Goal: Task Accomplishment & Management: Use online tool/utility

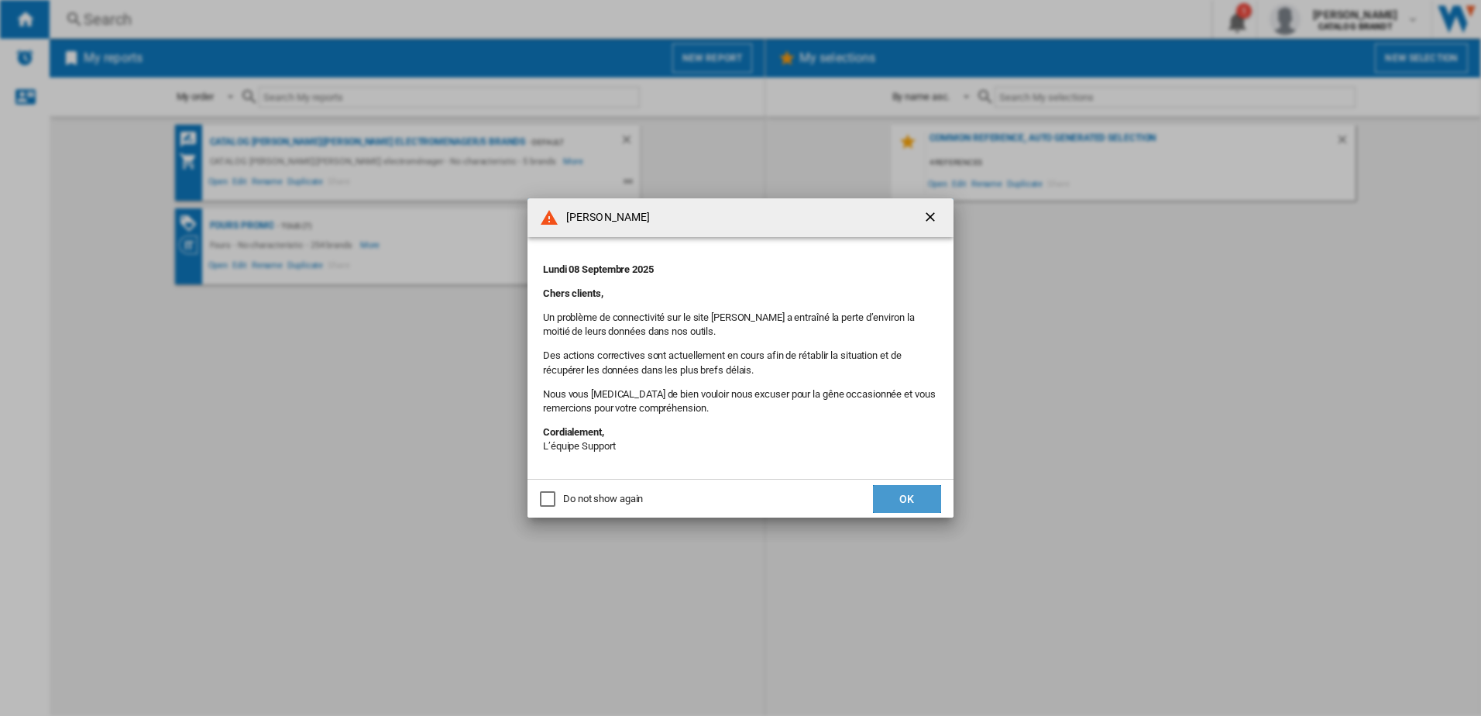
click at [913, 509] on button "OK" at bounding box center [907, 499] width 68 height 28
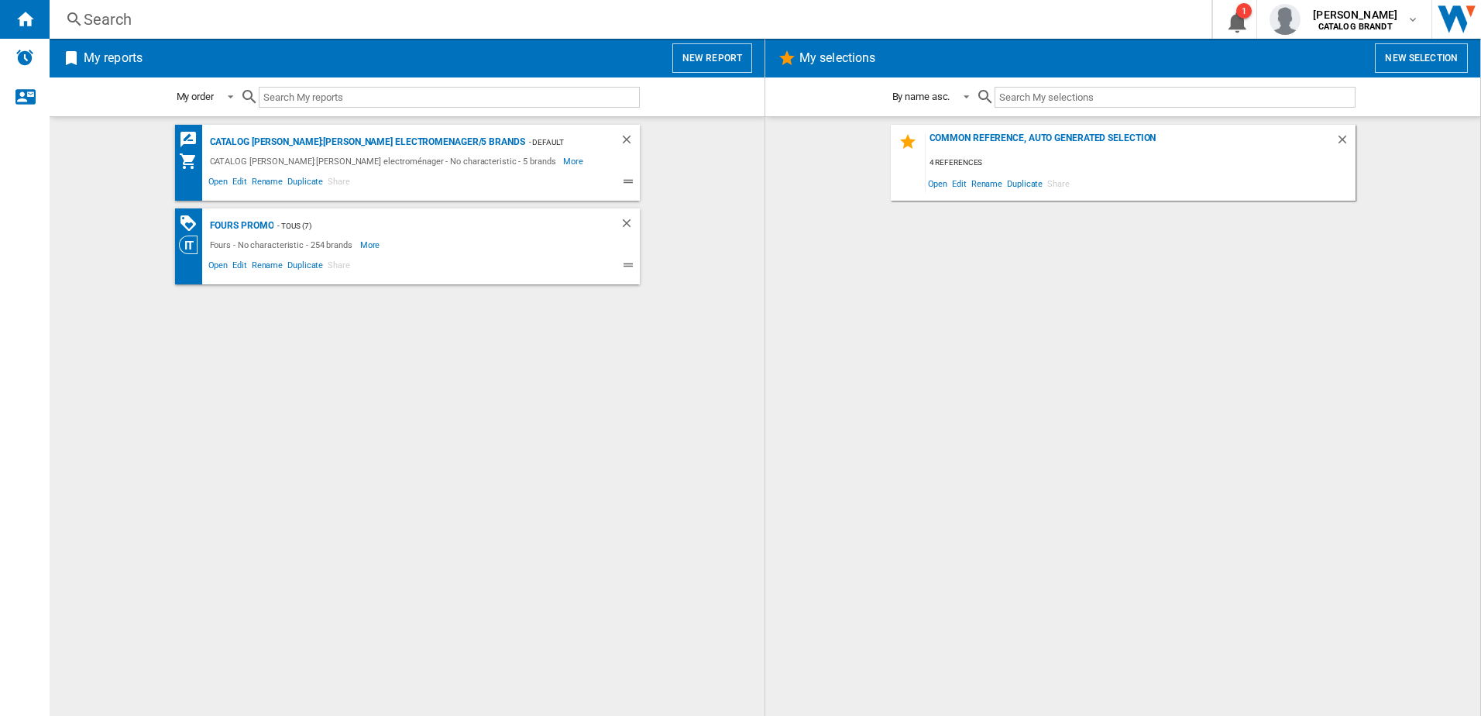
click at [718, 57] on button "New report" at bounding box center [712, 57] width 80 height 29
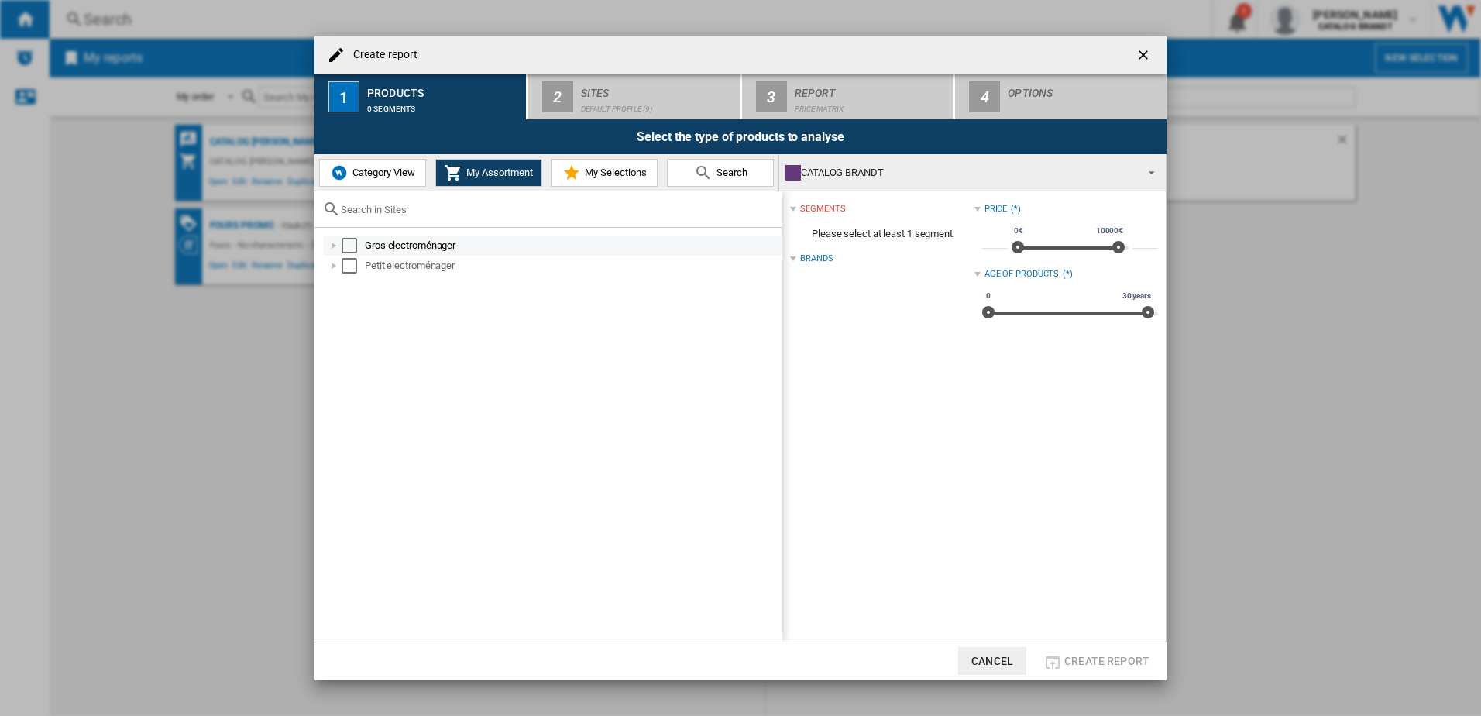
click at [329, 249] on div at bounding box center [333, 245] width 15 height 15
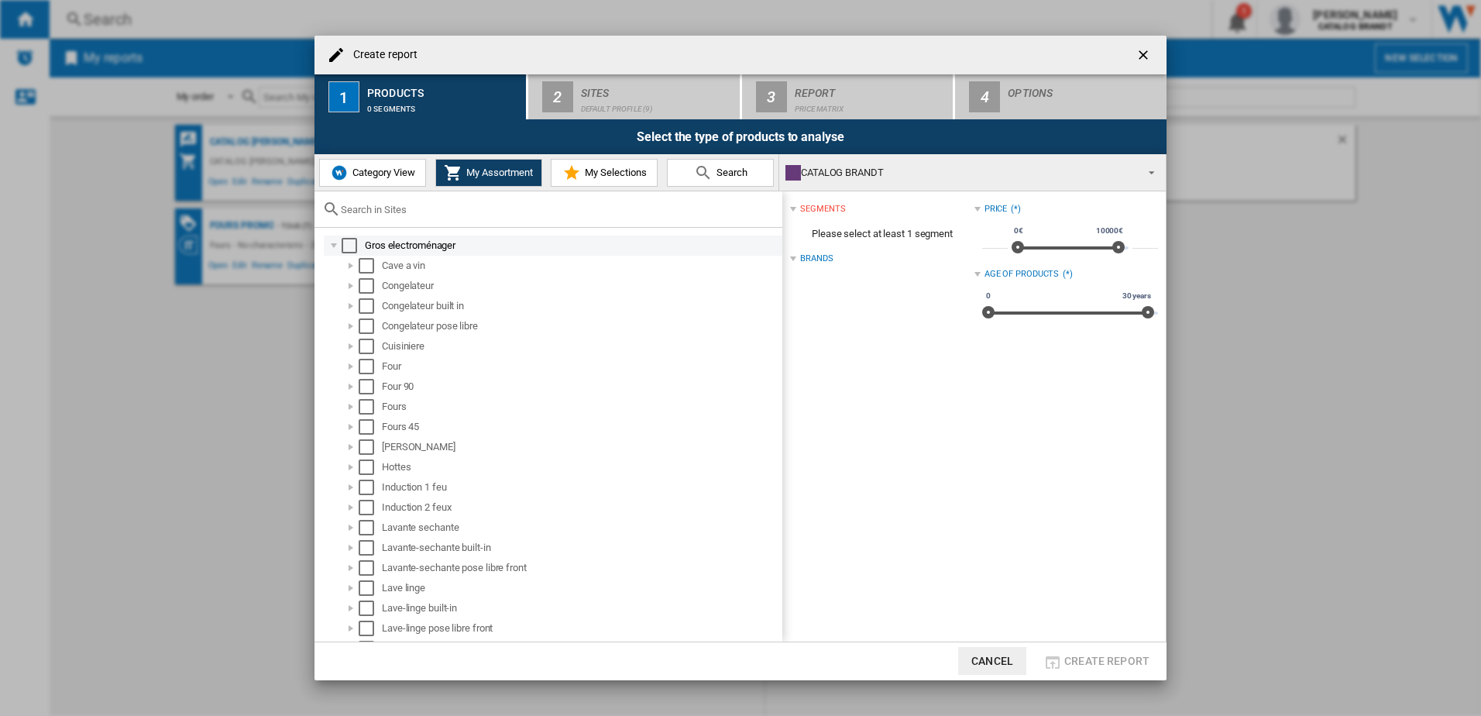
click at [331, 240] on div at bounding box center [333, 245] width 15 height 15
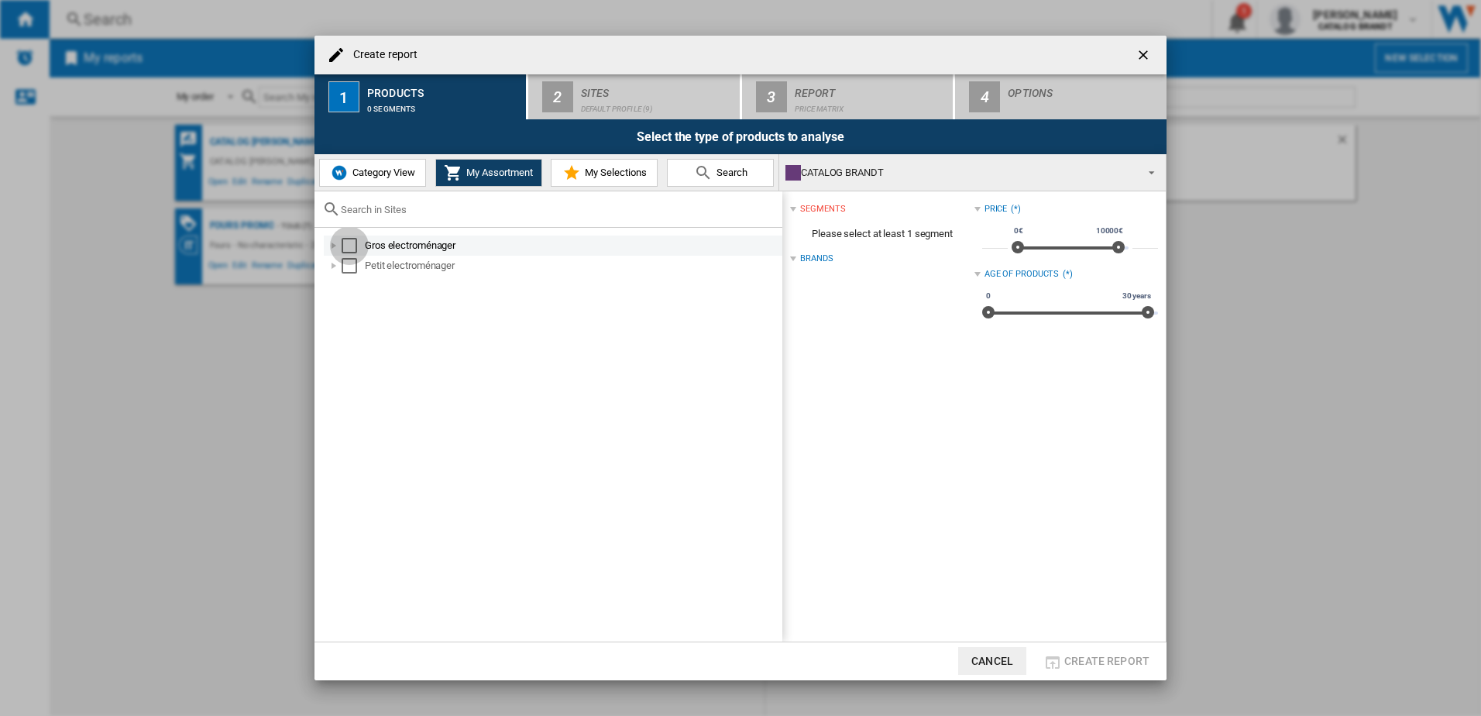
click at [345, 252] on div "Select" at bounding box center [349, 245] width 15 height 15
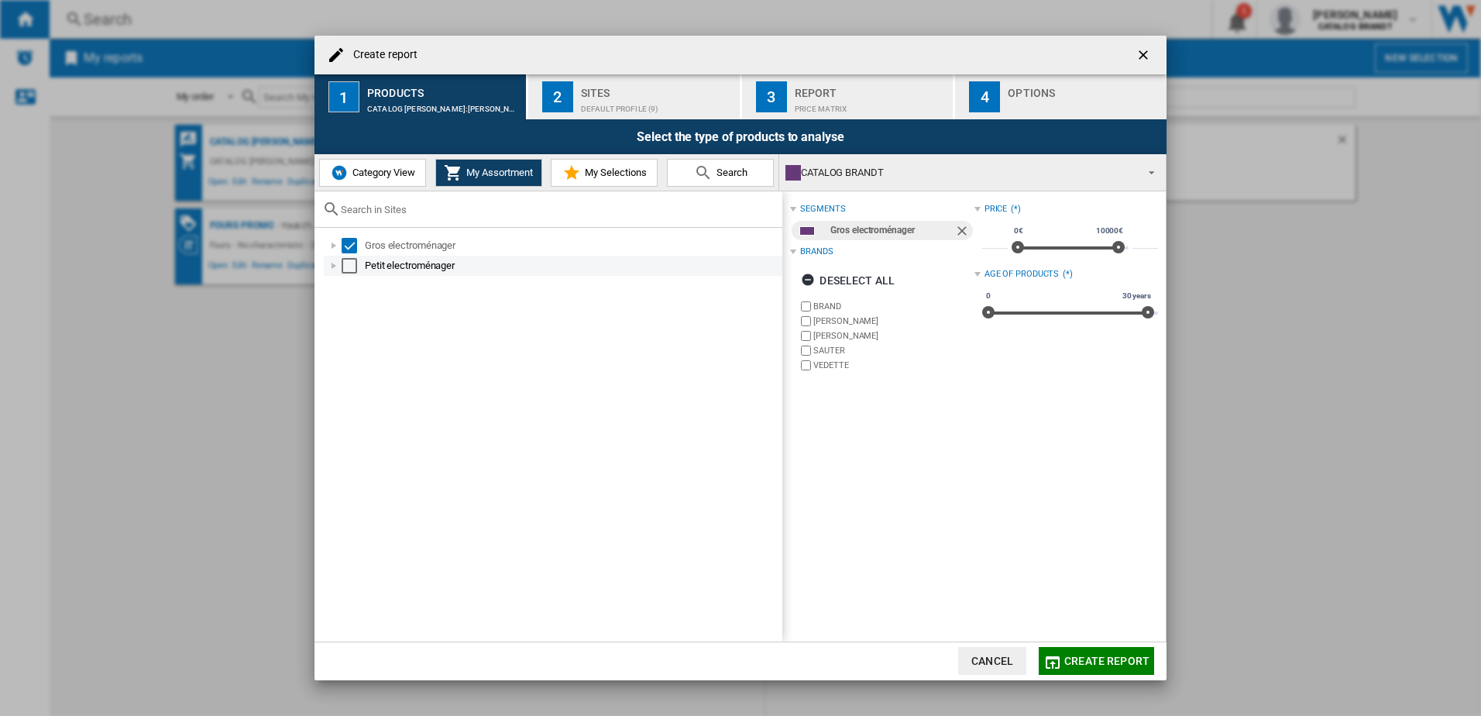
click at [353, 268] on div "Select" at bounding box center [349, 265] width 15 height 15
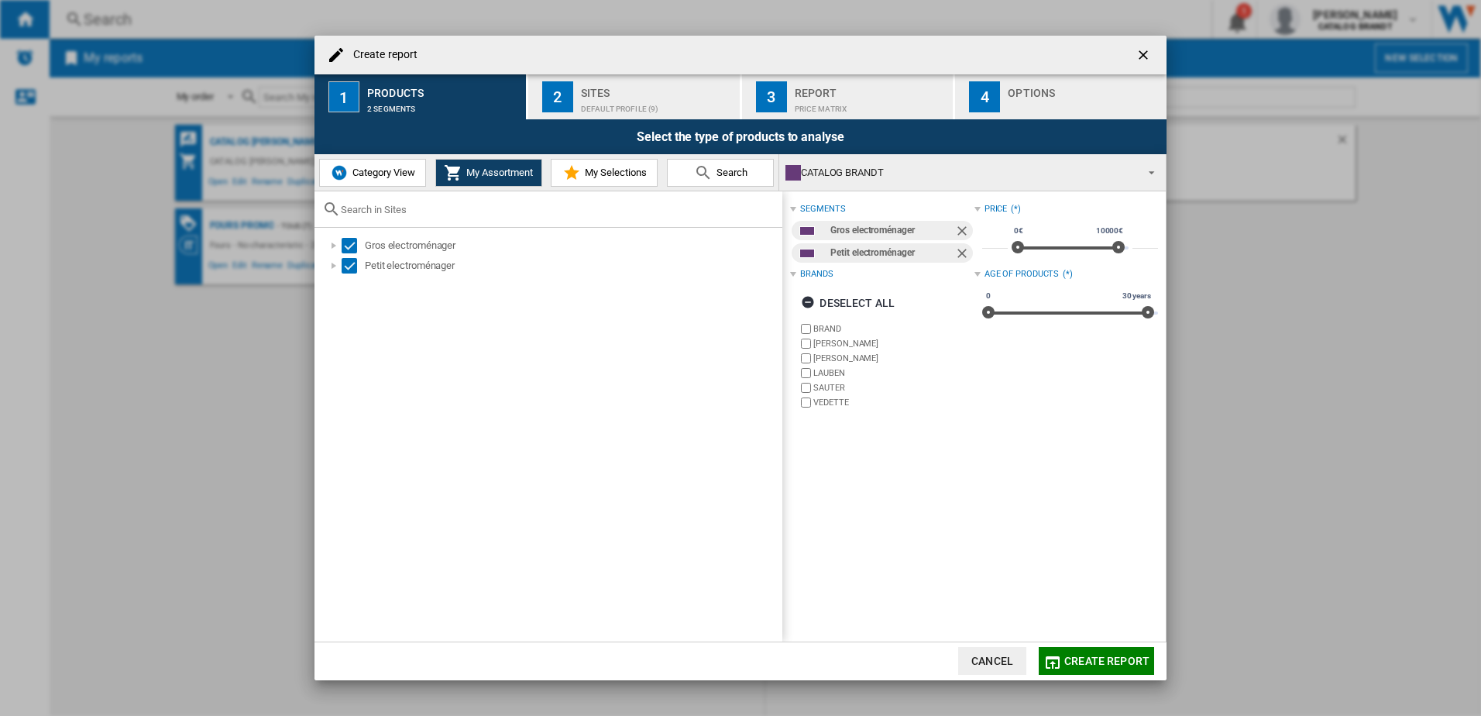
click at [1105, 654] on button "Create report" at bounding box center [1096, 661] width 115 height 28
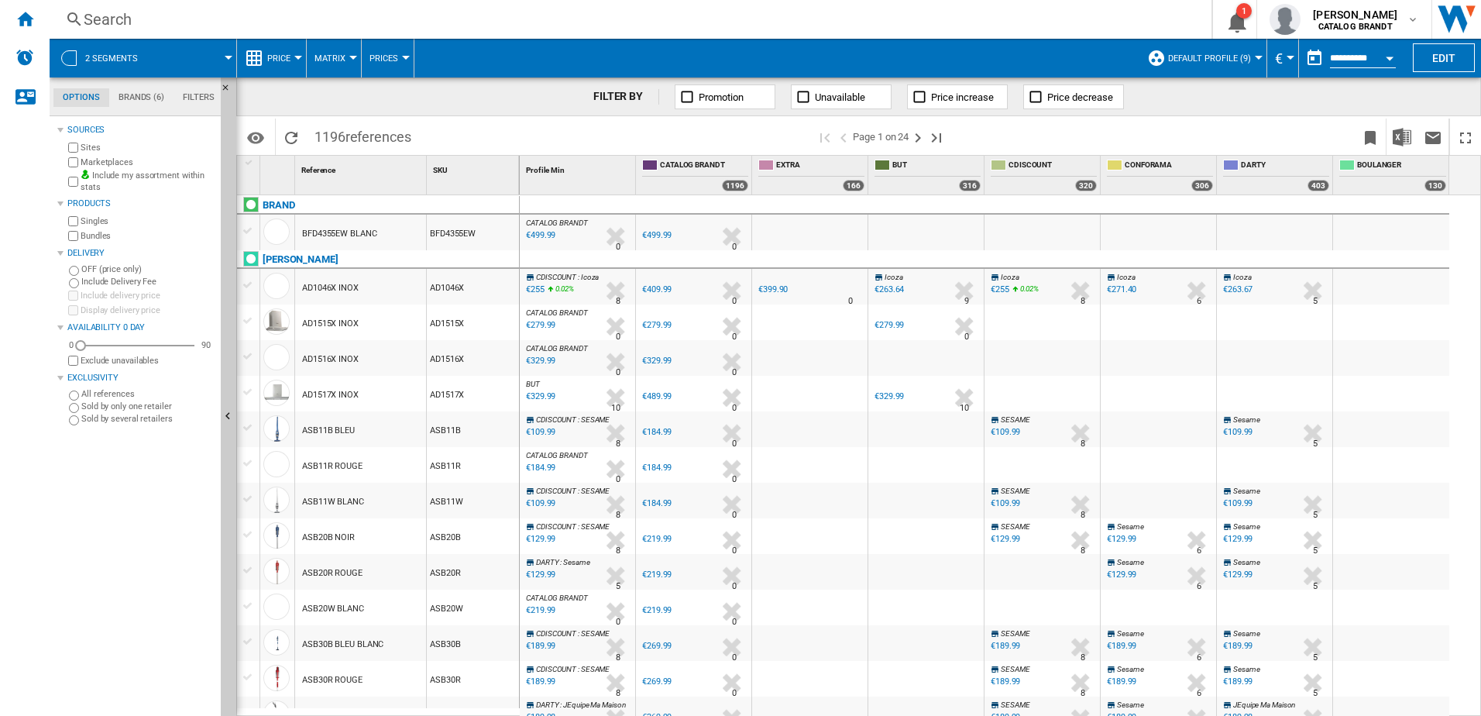
click at [1388, 55] on button "Open calendar" at bounding box center [1390, 56] width 28 height 28
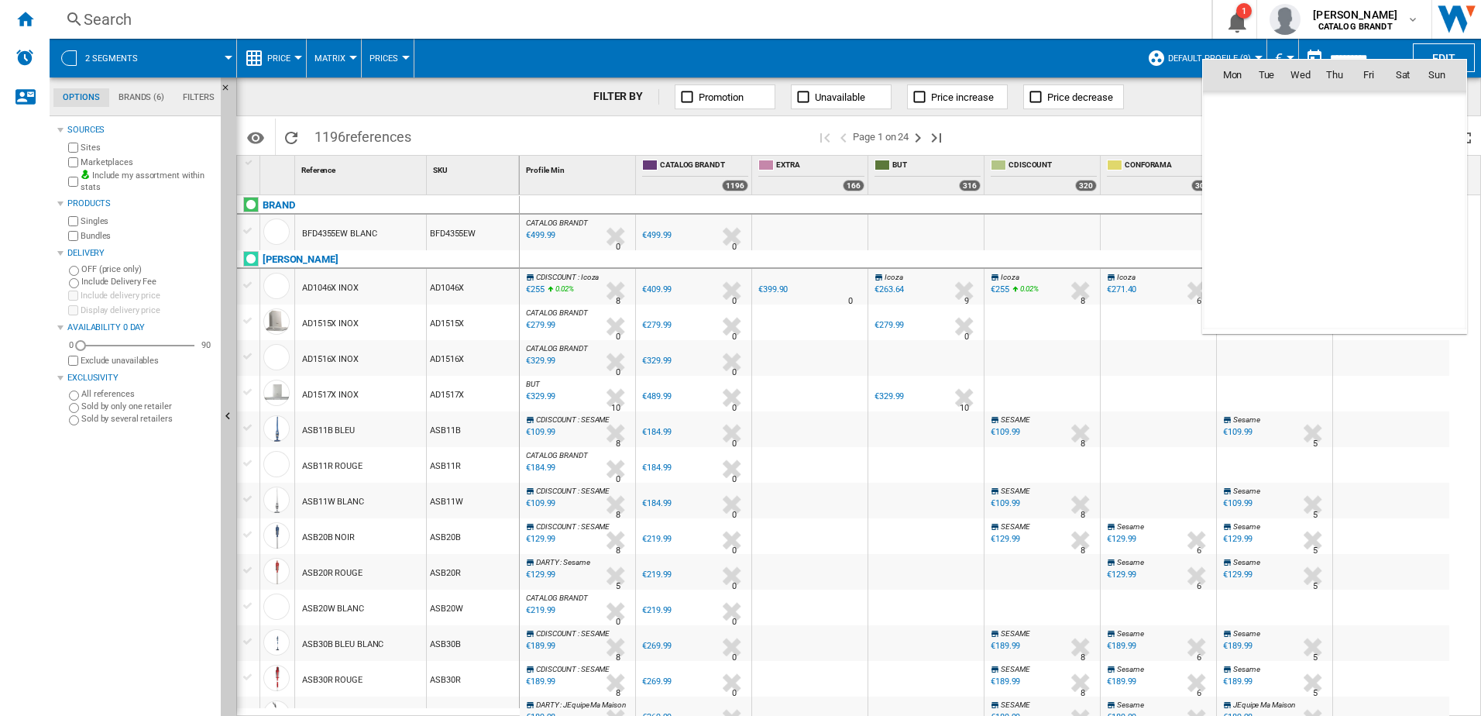
scroll to position [7391, 0]
click at [1364, 150] on span "5" at bounding box center [1368, 142] width 31 height 31
type input "**********"
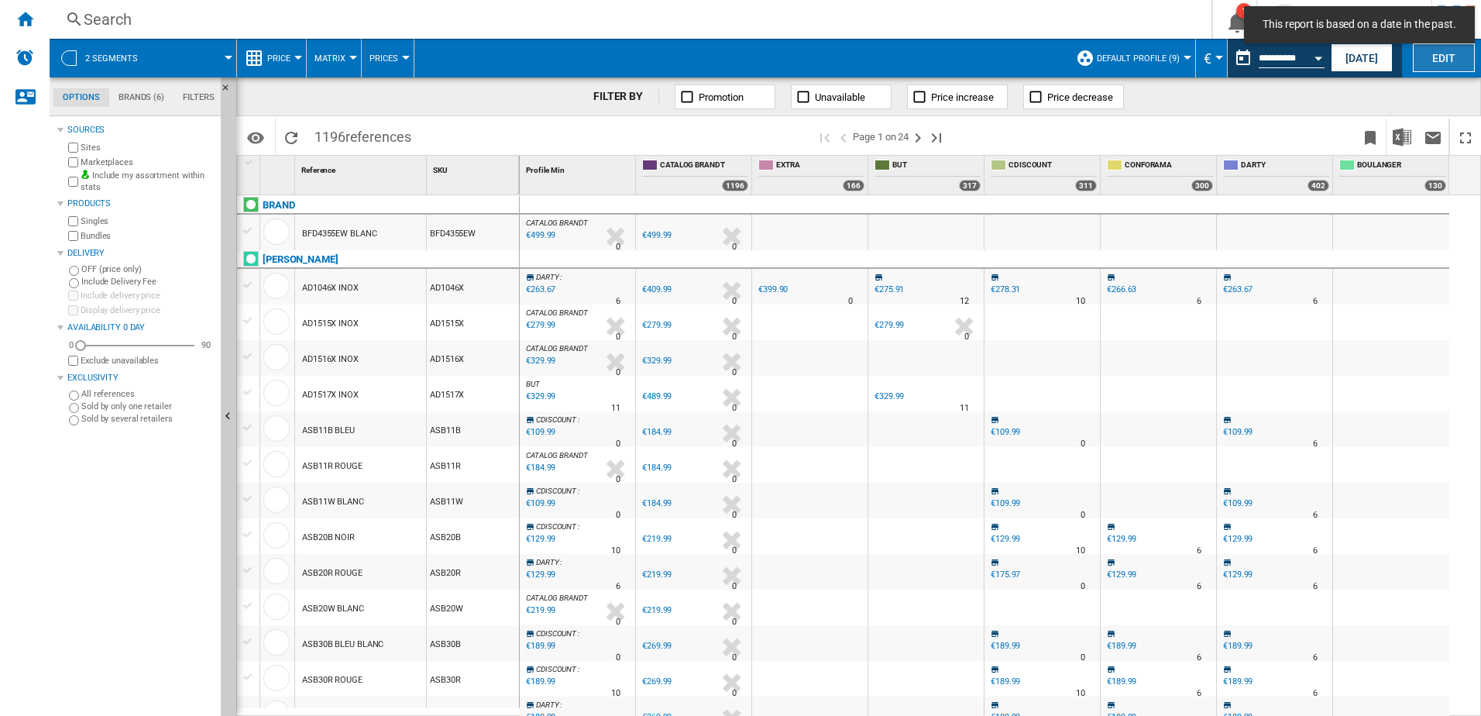
click at [1439, 57] on button "Edit" at bounding box center [1444, 57] width 62 height 29
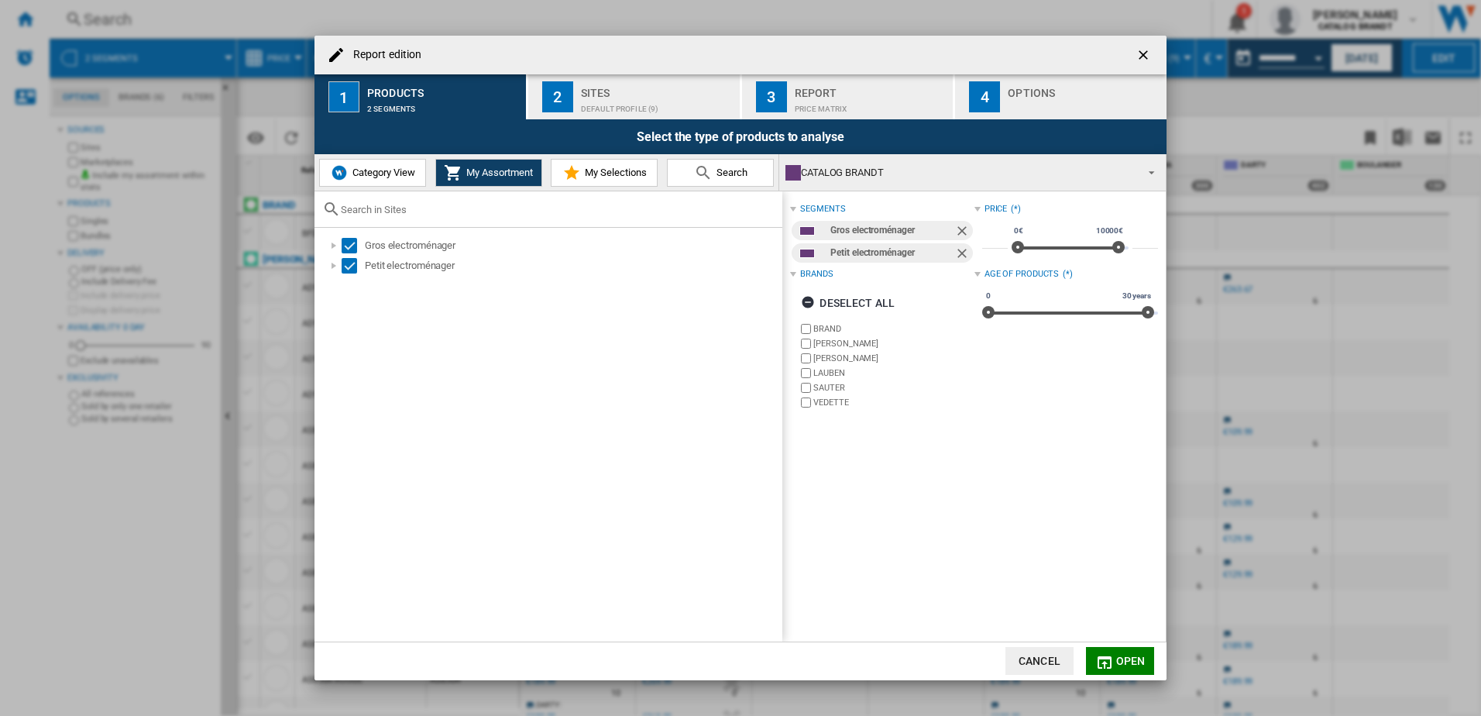
click at [1052, 650] on button "Cancel" at bounding box center [1040, 661] width 68 height 28
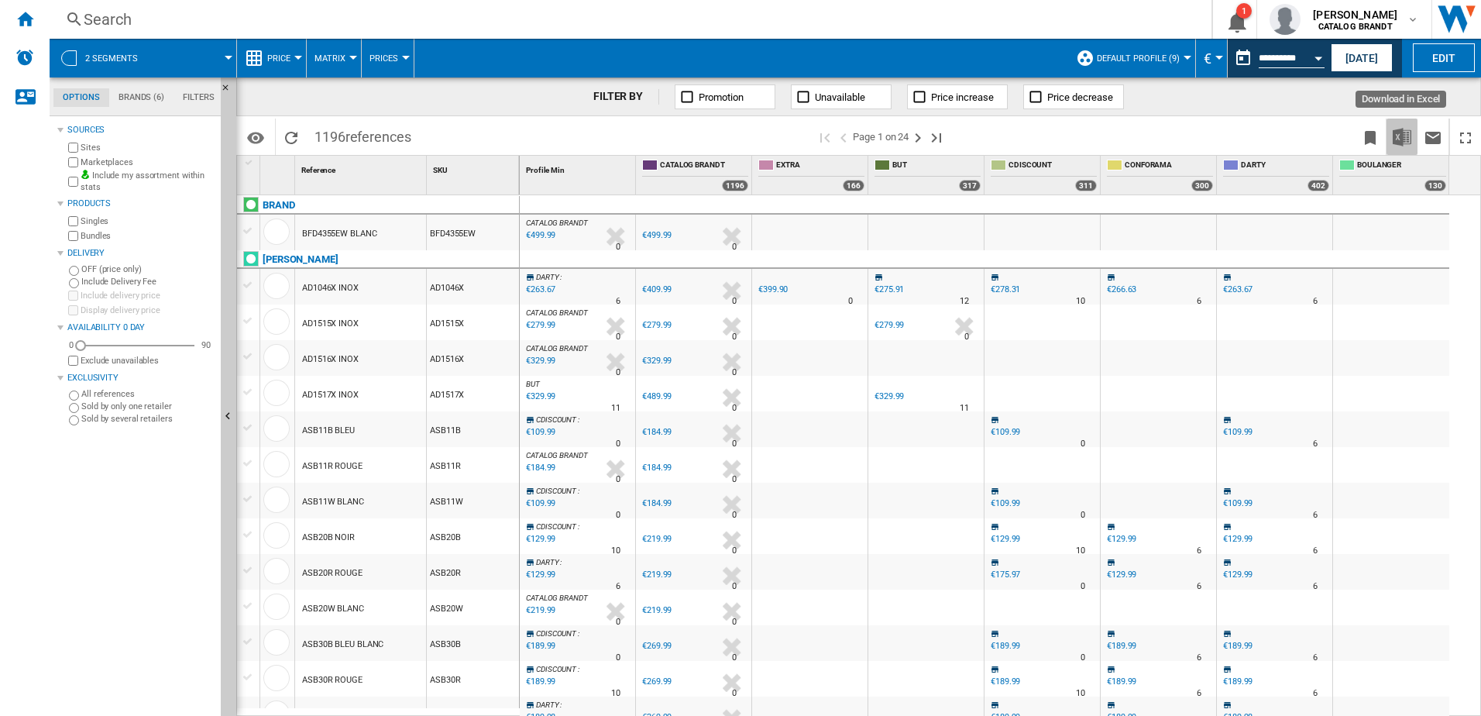
click at [1412, 141] on button "Download in Excel" at bounding box center [1402, 137] width 31 height 36
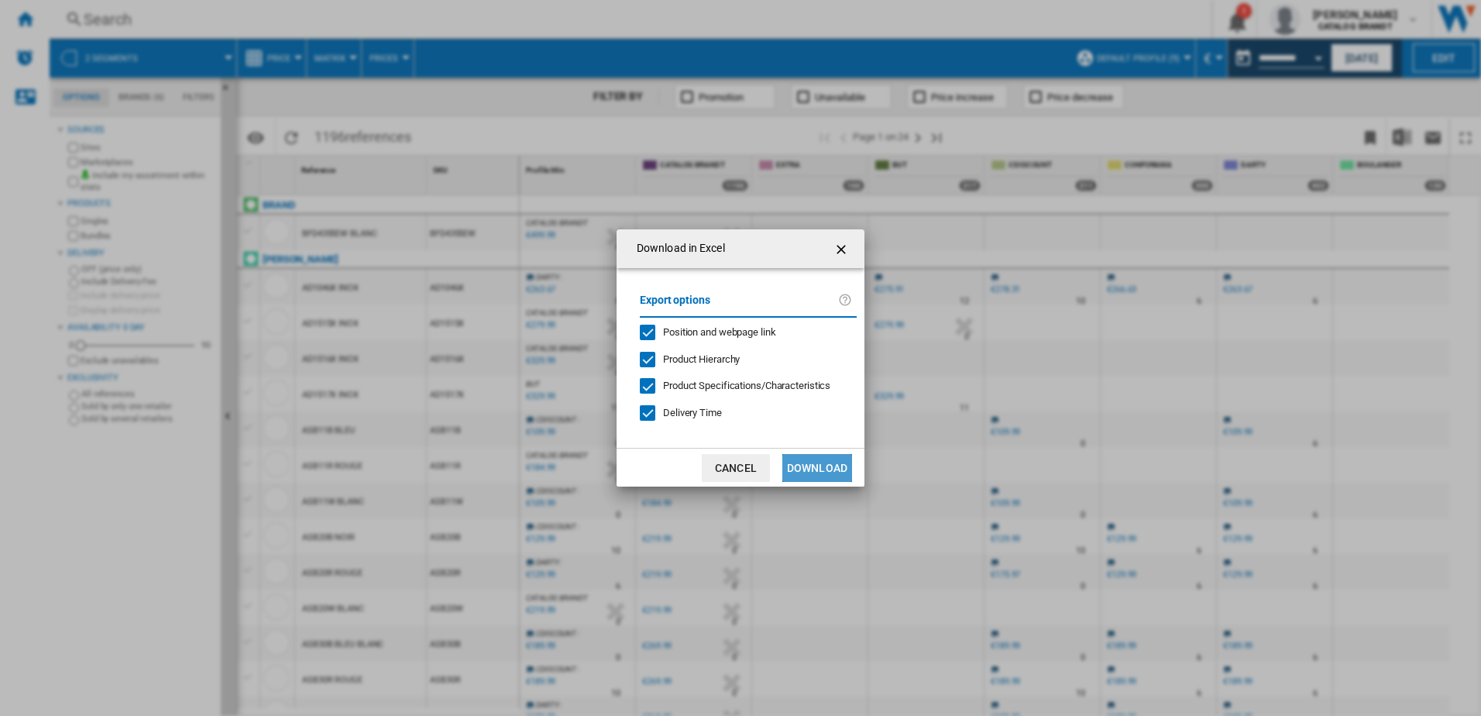
click at [812, 469] on button "Download" at bounding box center [817, 468] width 70 height 28
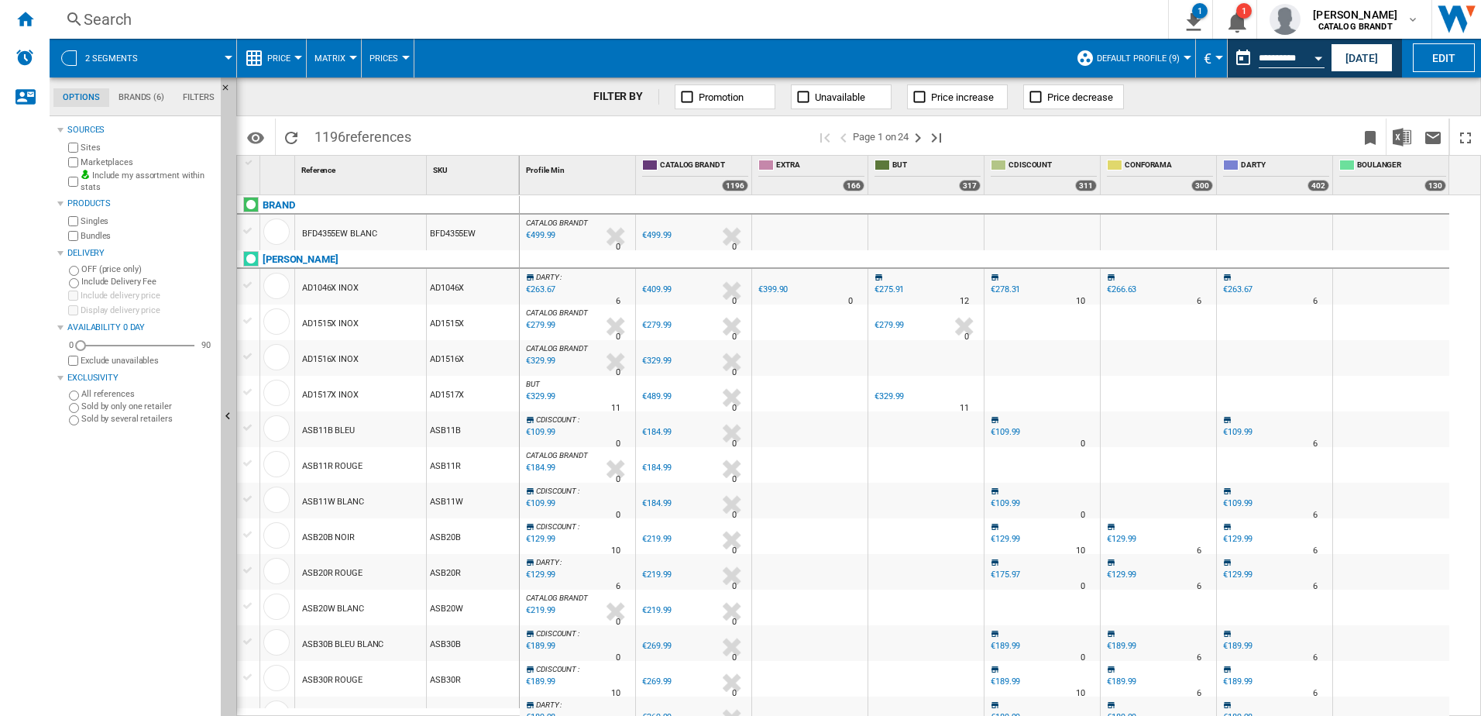
click at [439, 104] on div "FILTER BY Promotion Unavailable Price increase Price decrease" at bounding box center [858, 96] width 1245 height 39
click at [101, 12] on div "Search" at bounding box center [606, 20] width 1044 height 22
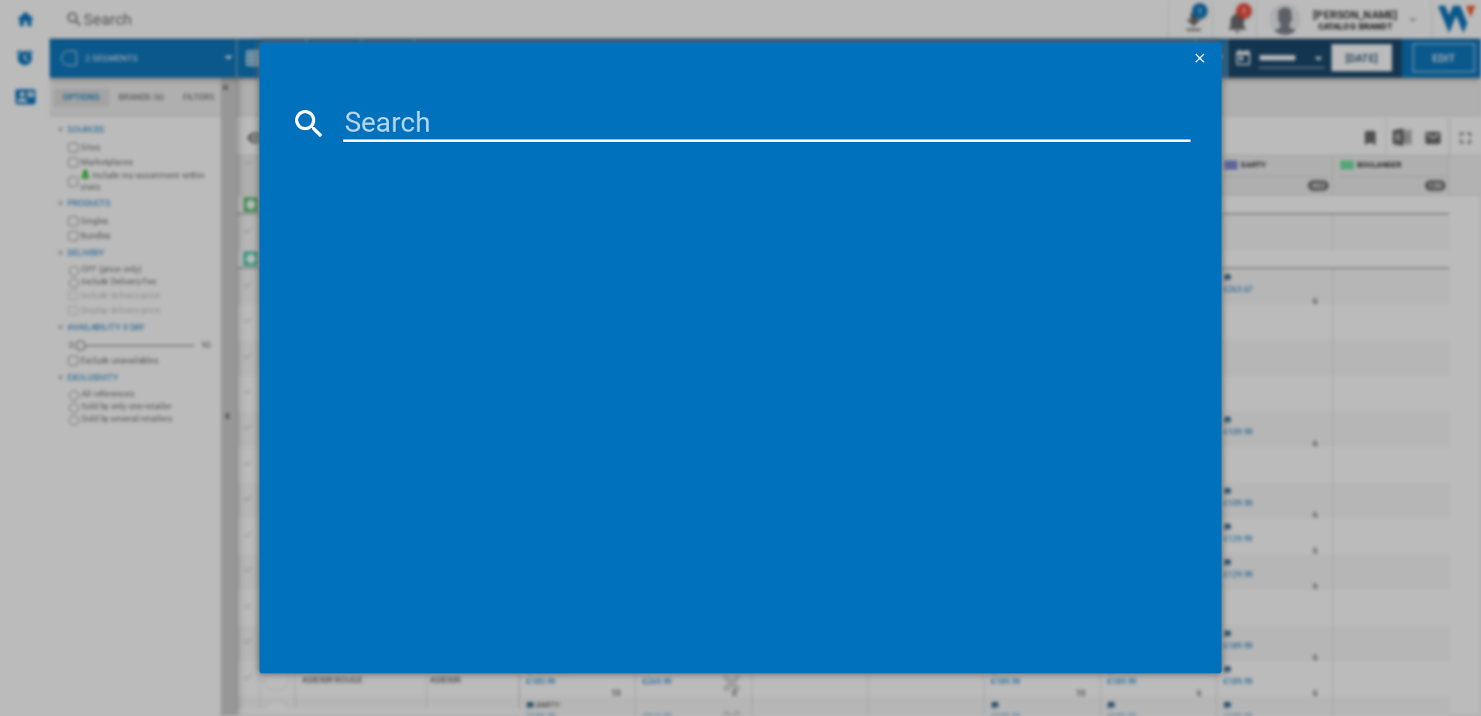
click at [359, 119] on input at bounding box center [767, 123] width 848 height 37
type input "FC420MUW"
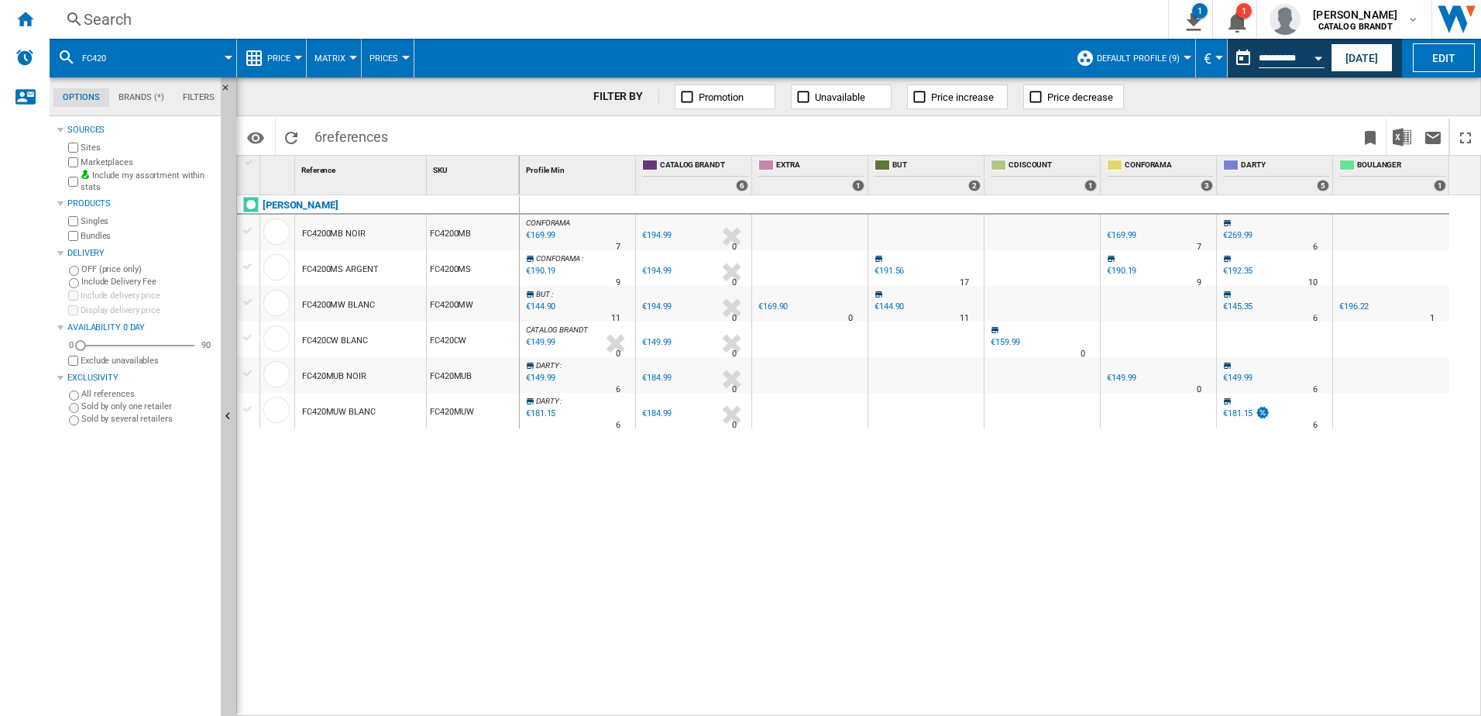
click at [547, 417] on div "€181.15" at bounding box center [540, 413] width 32 height 15
click at [1240, 411] on div "€181.15" at bounding box center [1237, 413] width 29 height 10
click at [1232, 404] on div at bounding box center [1274, 401] width 109 height 9
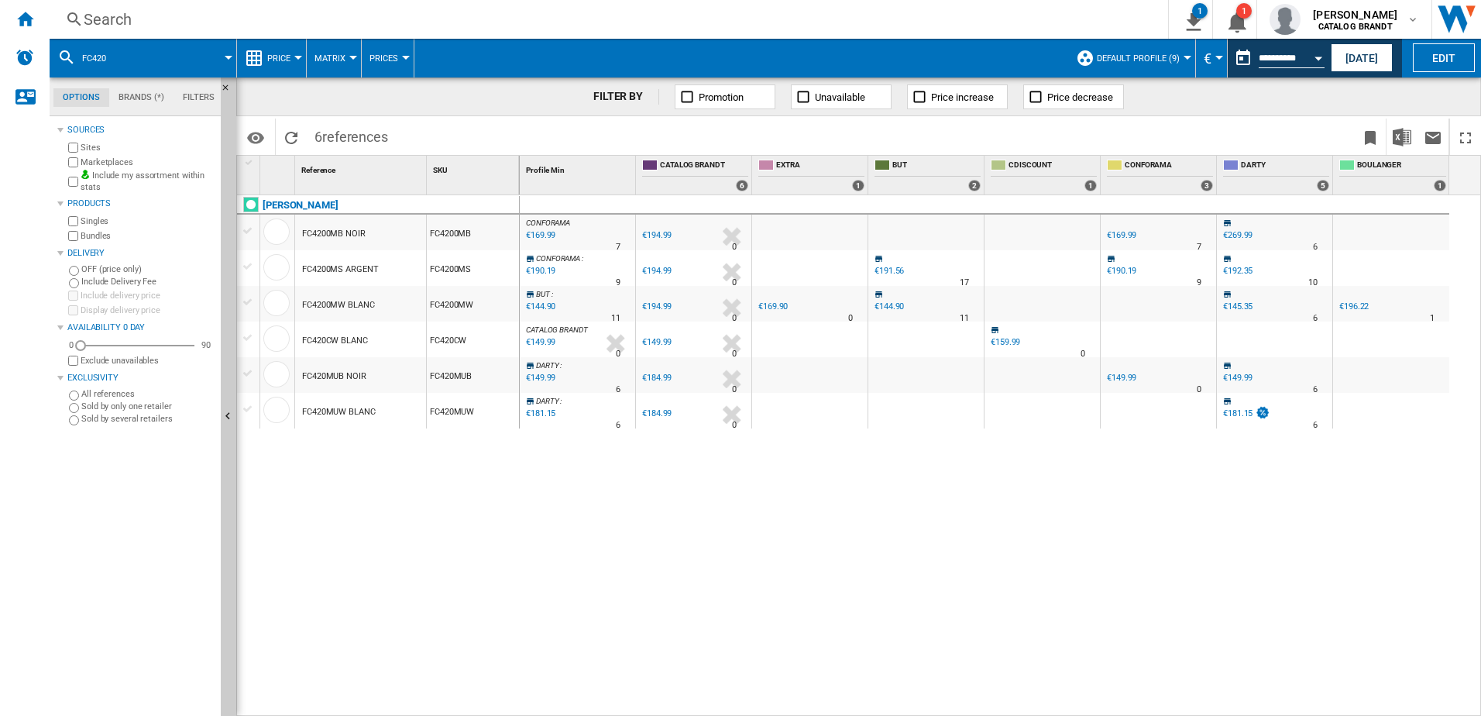
click at [1230, 404] on icon at bounding box center [1224, 401] width 9 height 9
click at [1357, 69] on button "[DATE]" at bounding box center [1362, 57] width 62 height 29
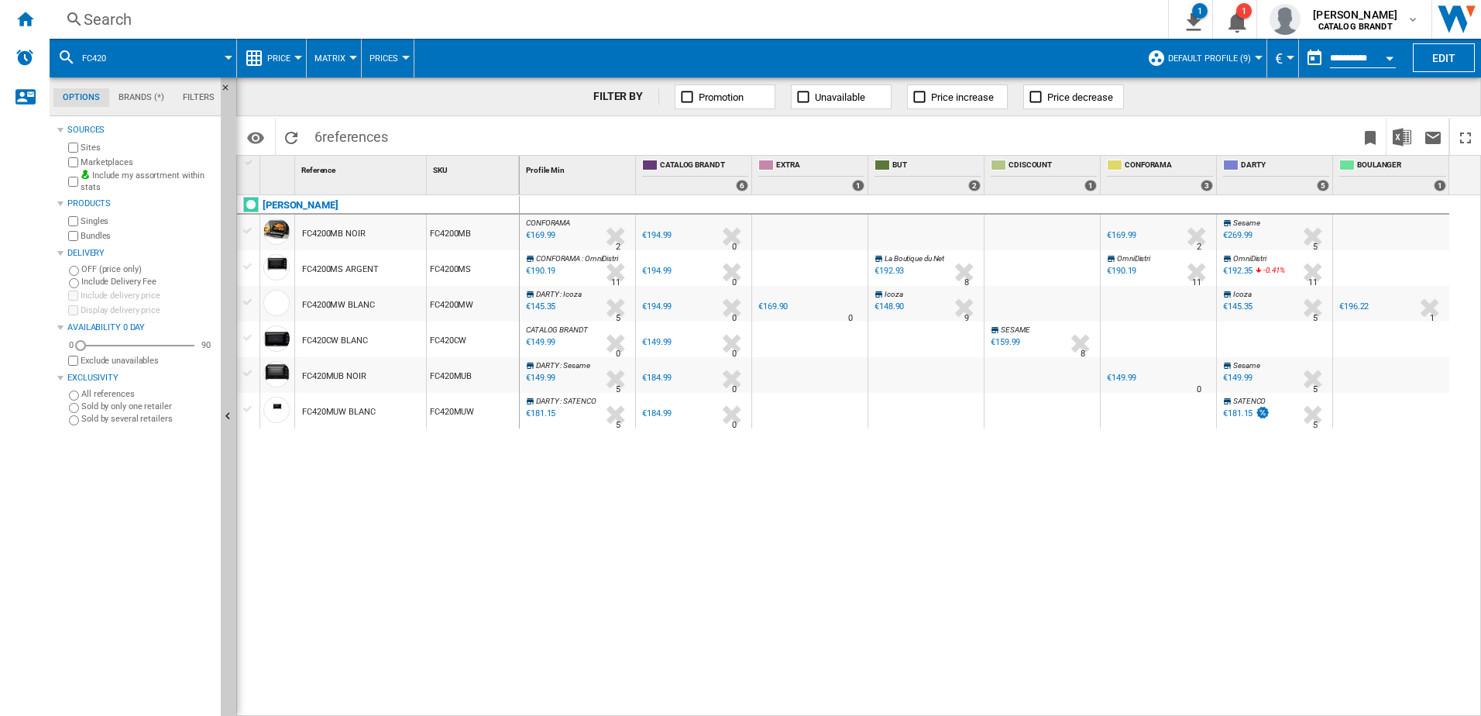
click at [1119, 379] on div "€149.99" at bounding box center [1121, 378] width 29 height 10
click at [100, 28] on div "Search" at bounding box center [606, 20] width 1044 height 22
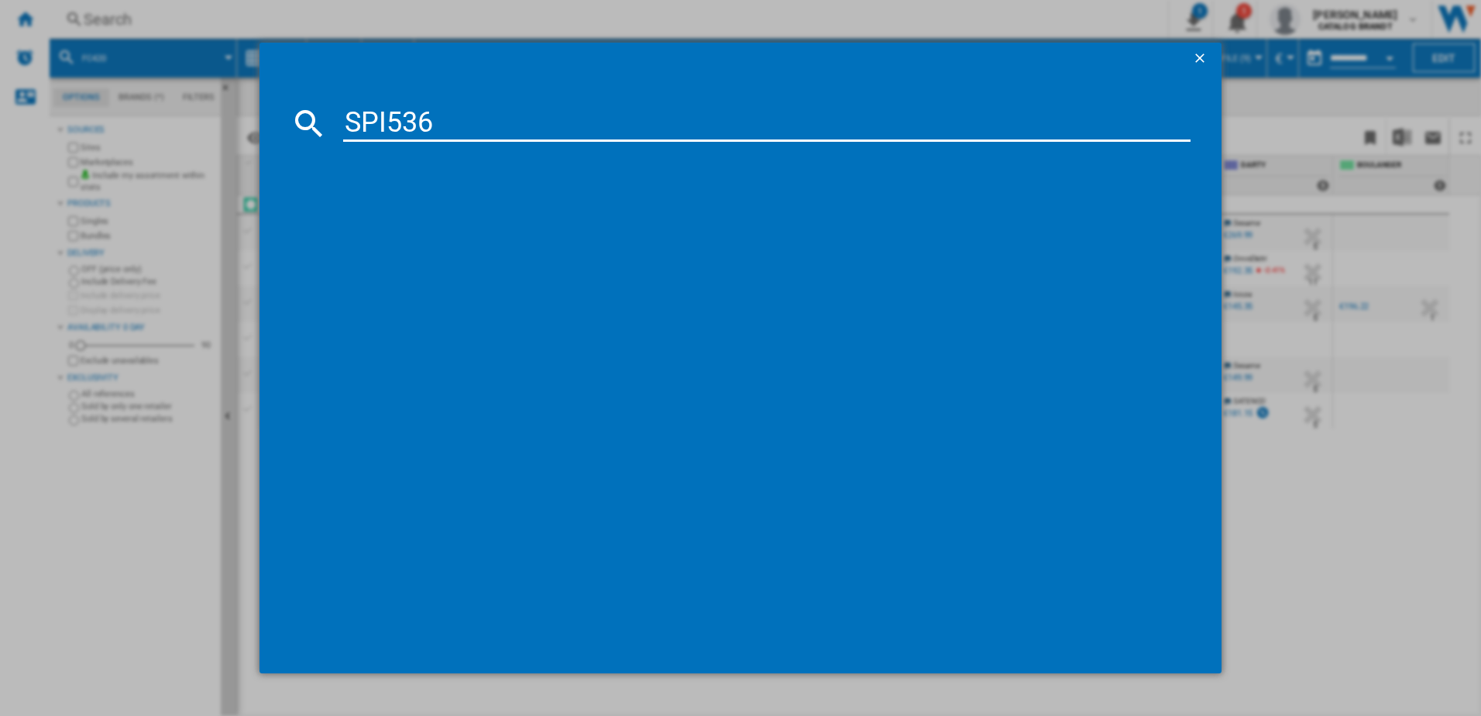
type input "SPI5361"
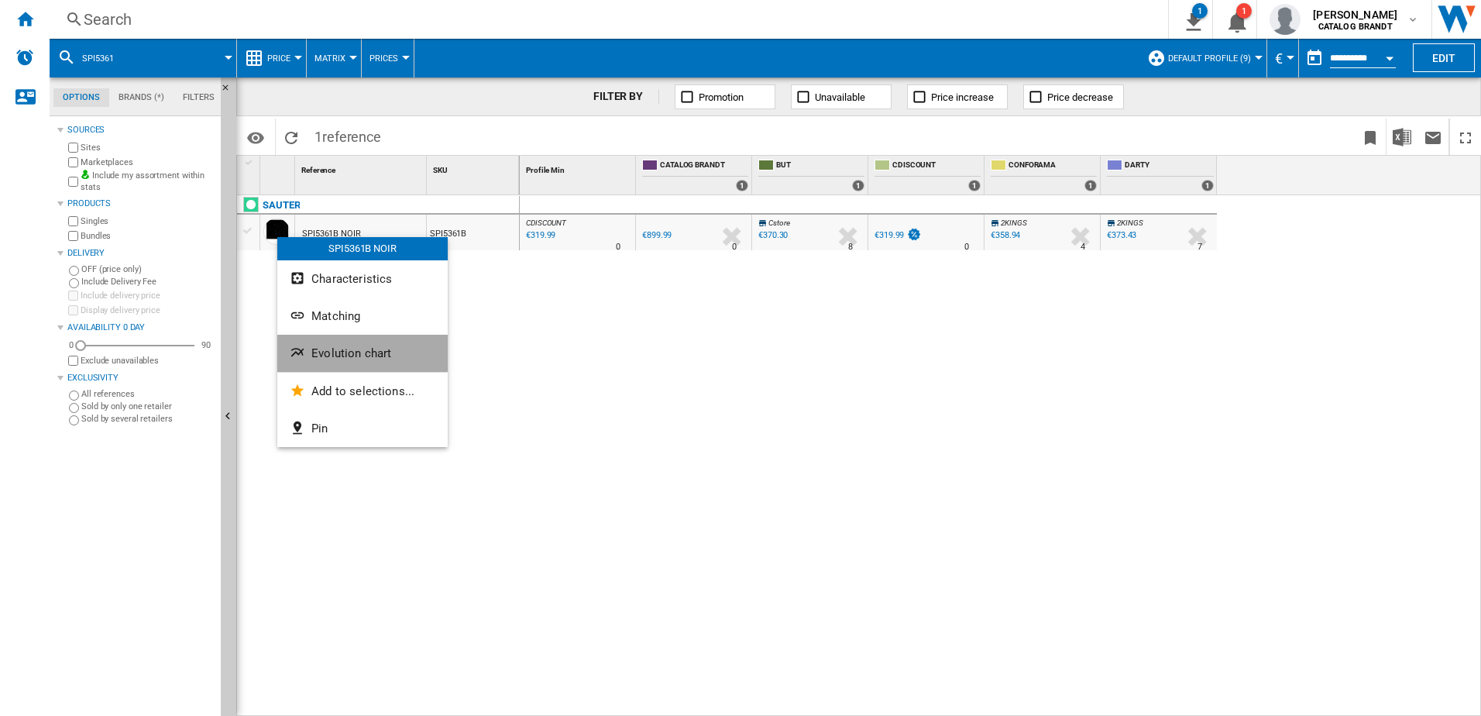
click at [342, 346] on button "Evolution chart" at bounding box center [362, 353] width 170 height 37
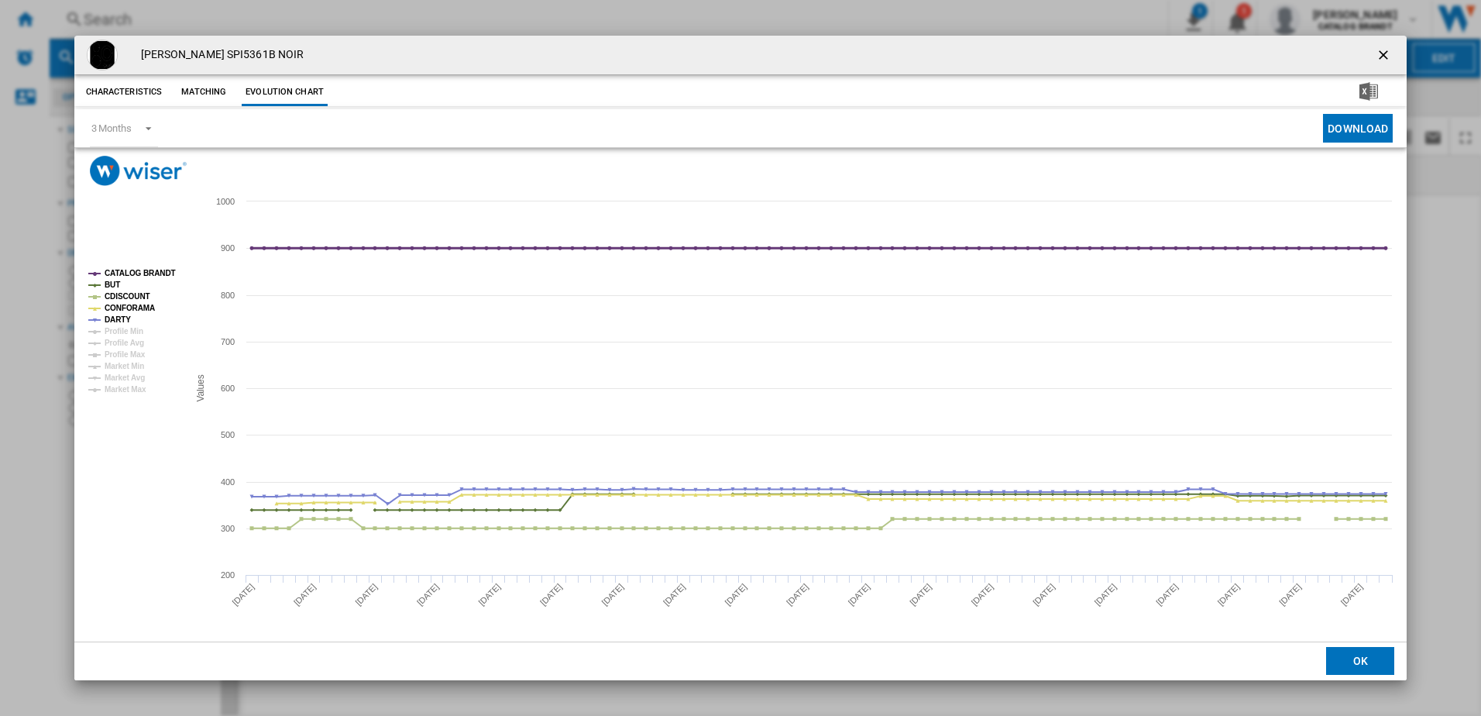
click at [131, 277] on tspan "CATALOG BRANDT" at bounding box center [140, 273] width 71 height 9
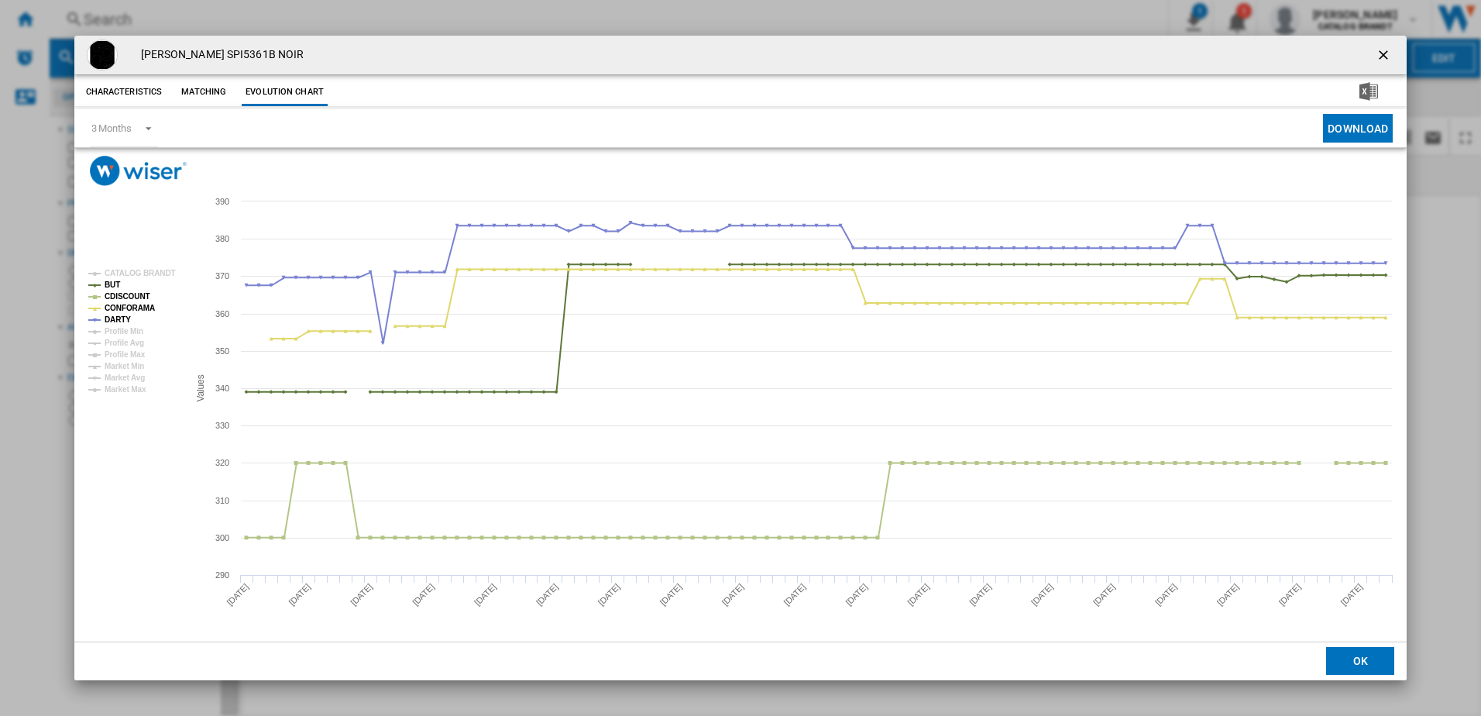
click at [1385, 60] on ng-md-icon "getI18NText('BUTTONS.CLOSE_DIALOG')" at bounding box center [1385, 56] width 19 height 19
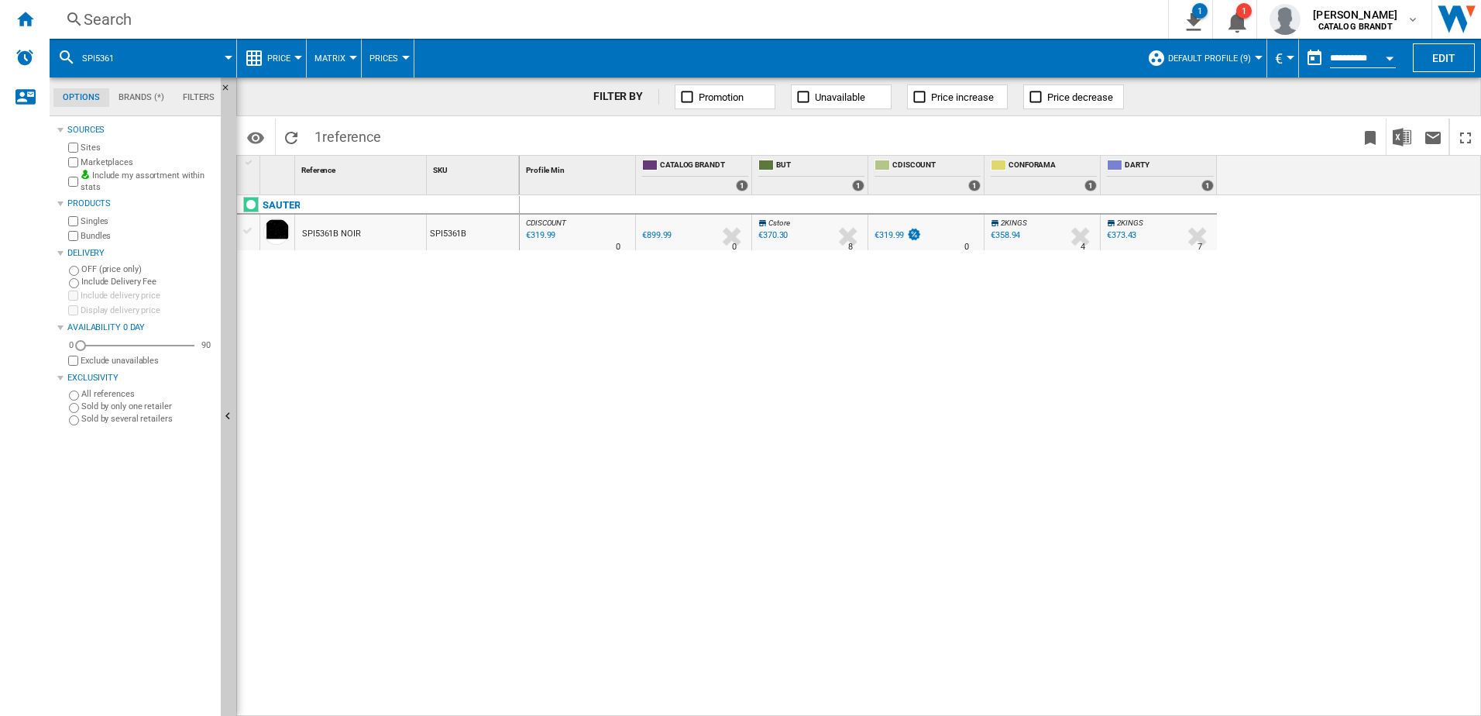
click at [1126, 232] on div "€373.43" at bounding box center [1121, 235] width 29 height 10
